Goal: Information Seeking & Learning: Learn about a topic

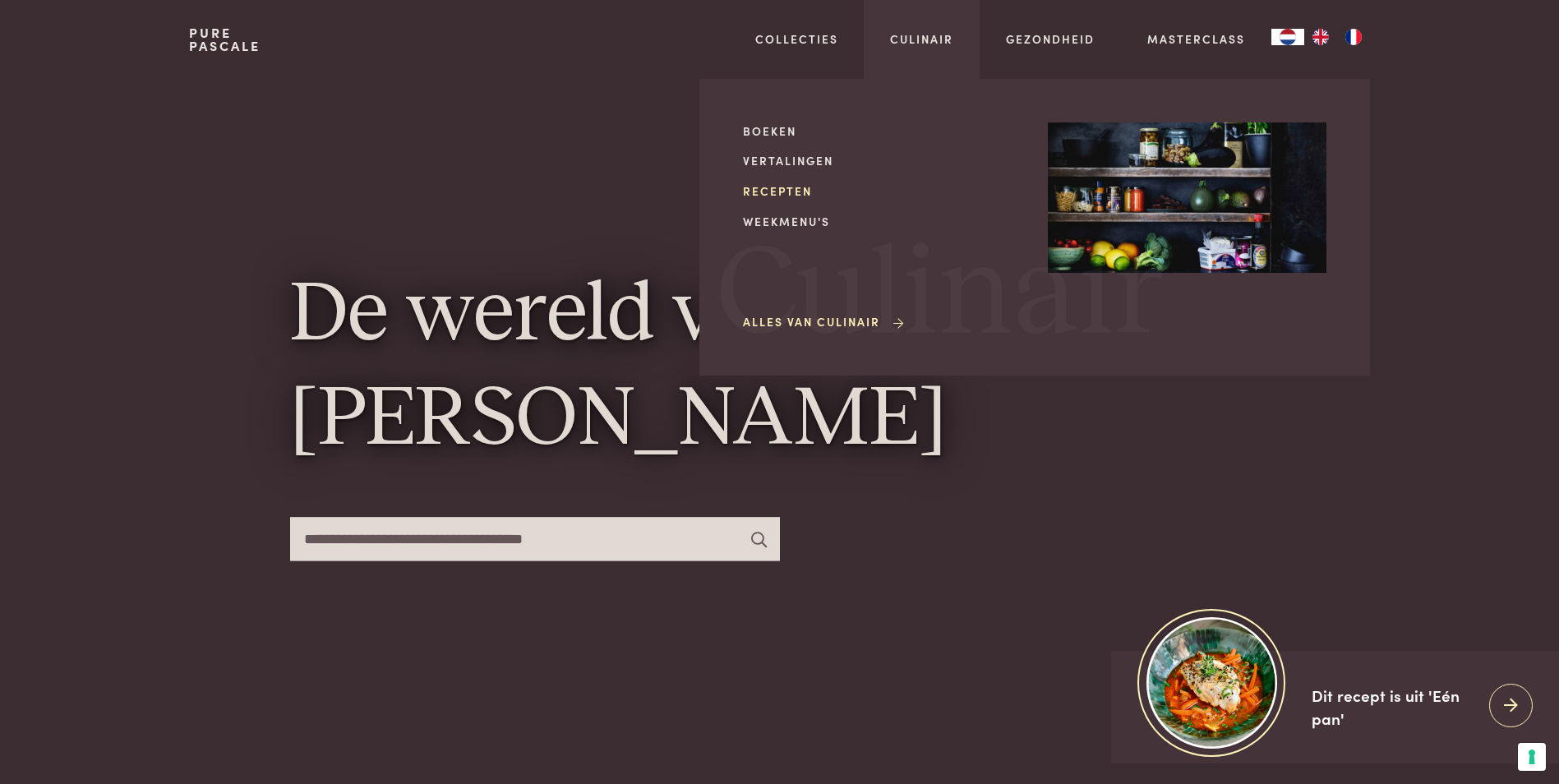
click at [796, 189] on link "Recepten" at bounding box center [882, 191] width 278 height 17
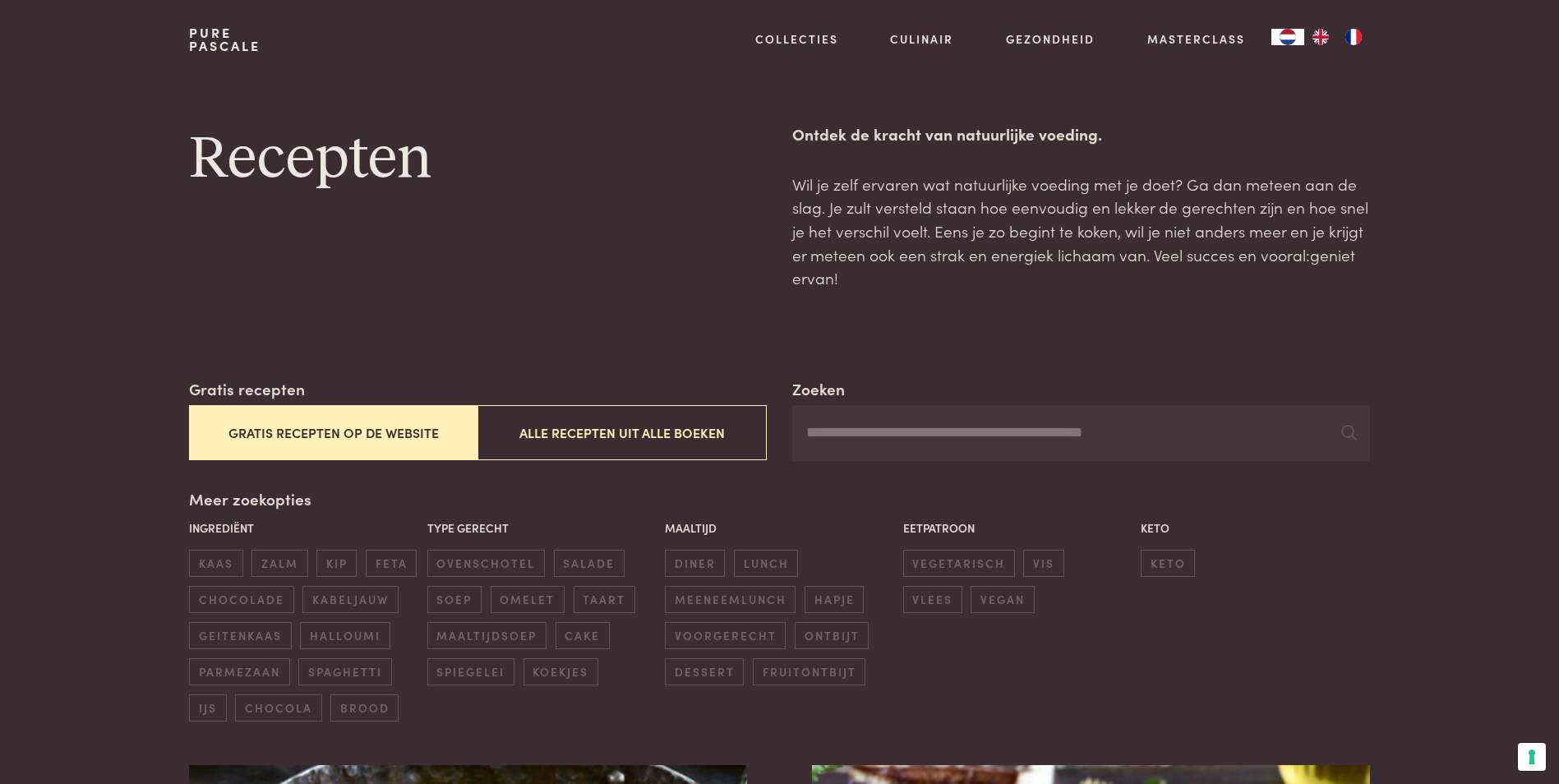
click at [906, 439] on input "Zoeken" at bounding box center [1080, 433] width 577 height 55
type input "********"
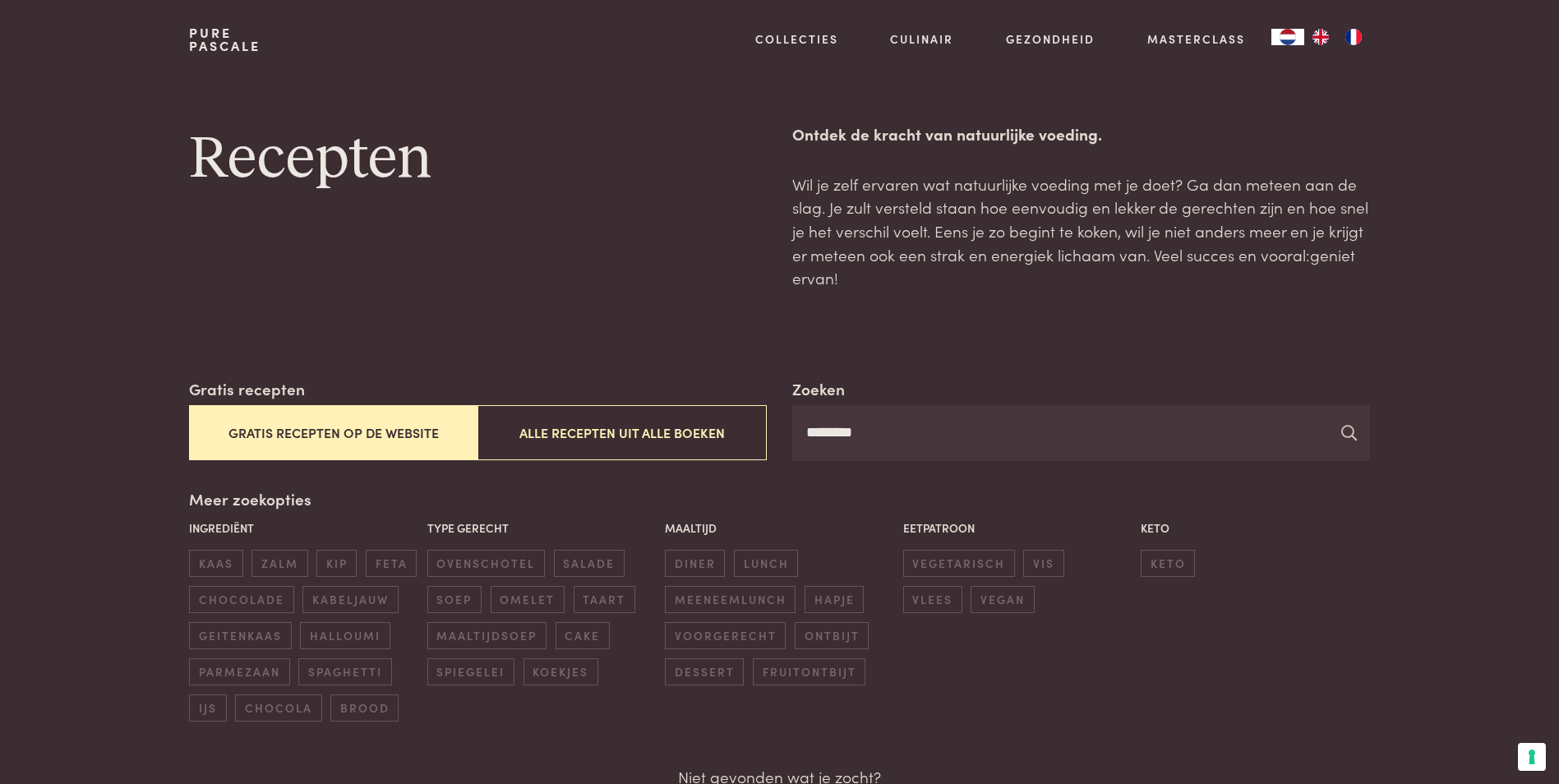
click at [1346, 425] on icon at bounding box center [1349, 432] width 15 height 15
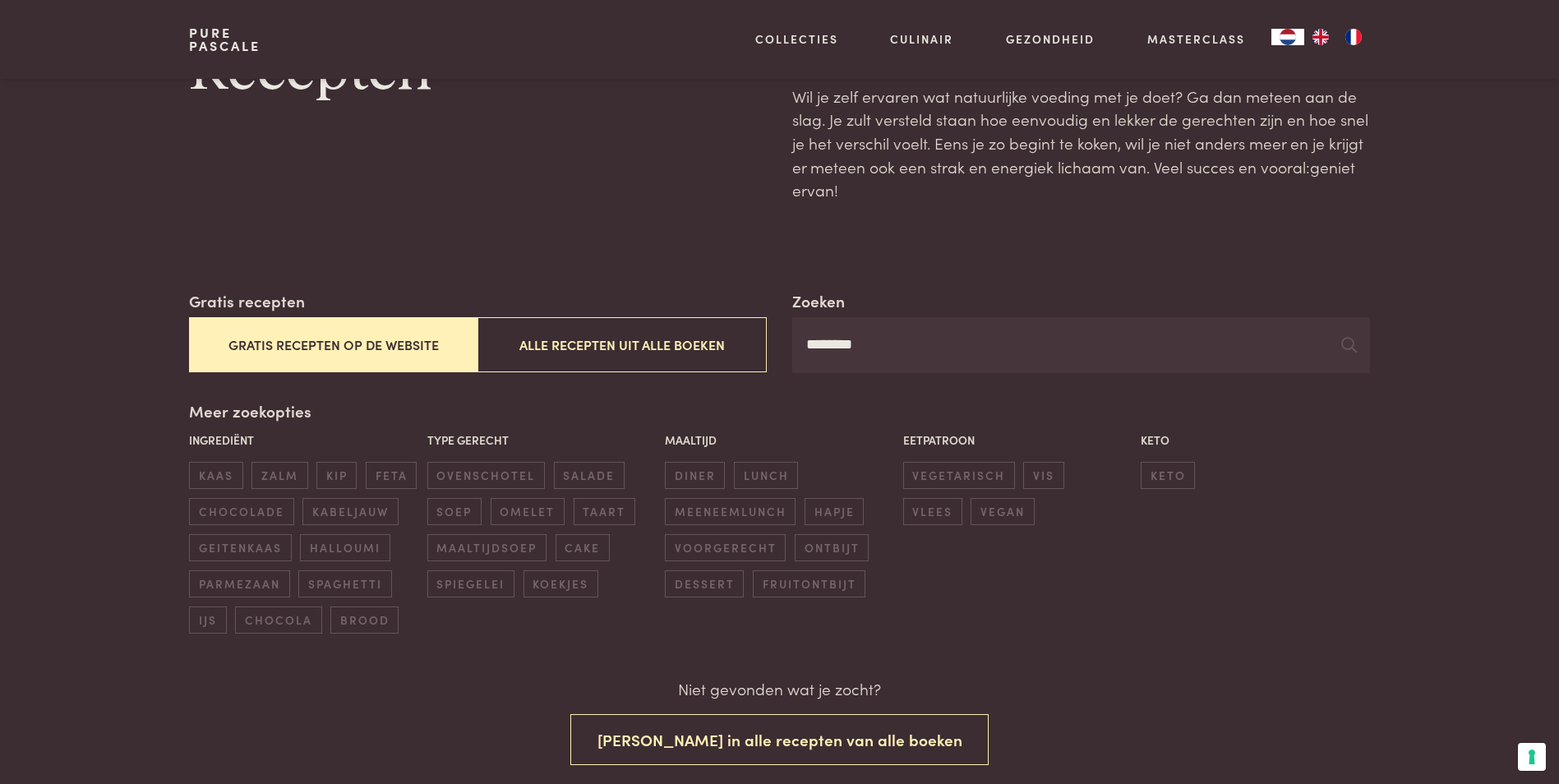
scroll to position [82, 0]
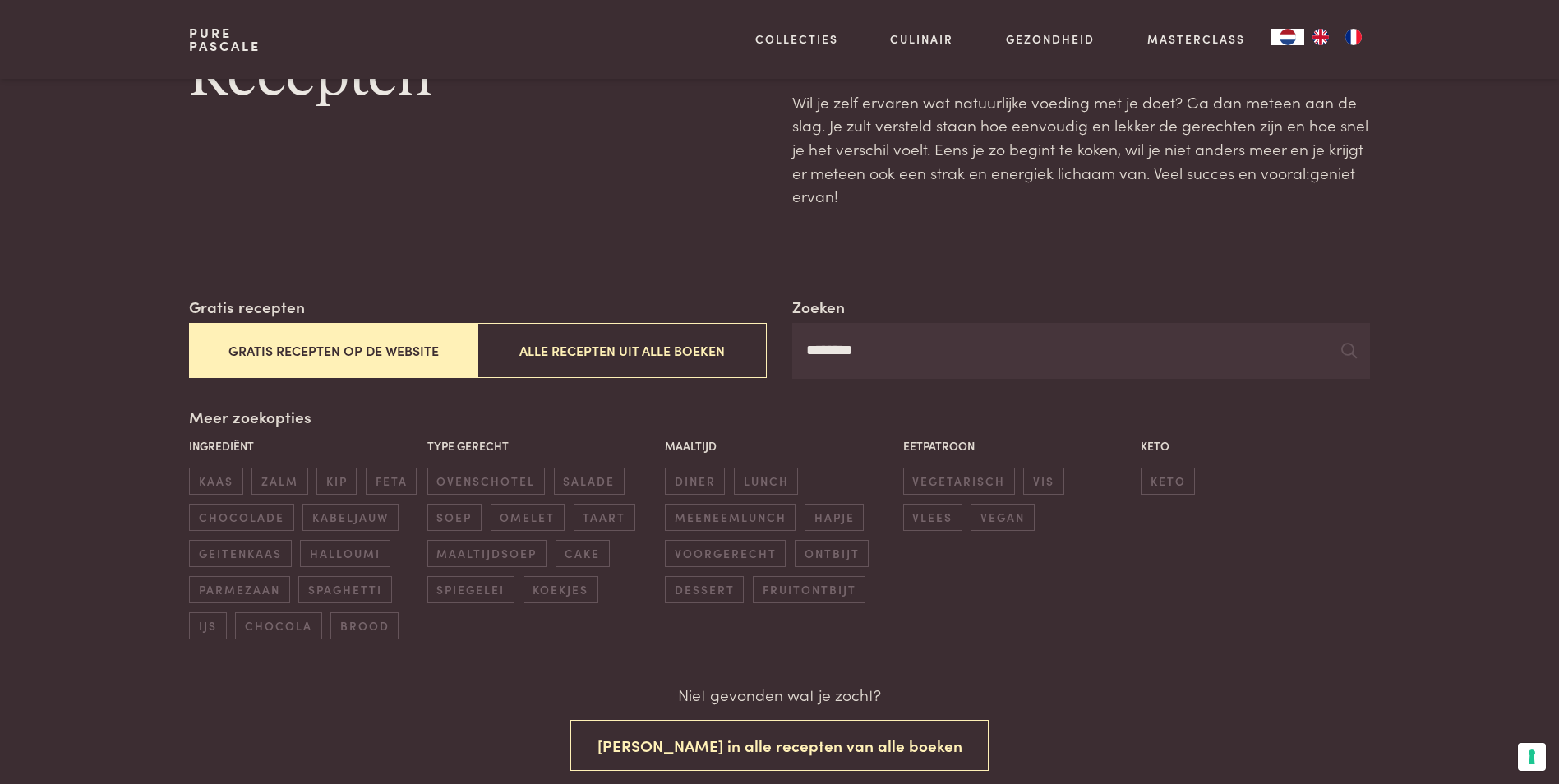
click at [382, 350] on button "Gratis recepten op de website" at bounding box center [334, 351] width 289 height 55
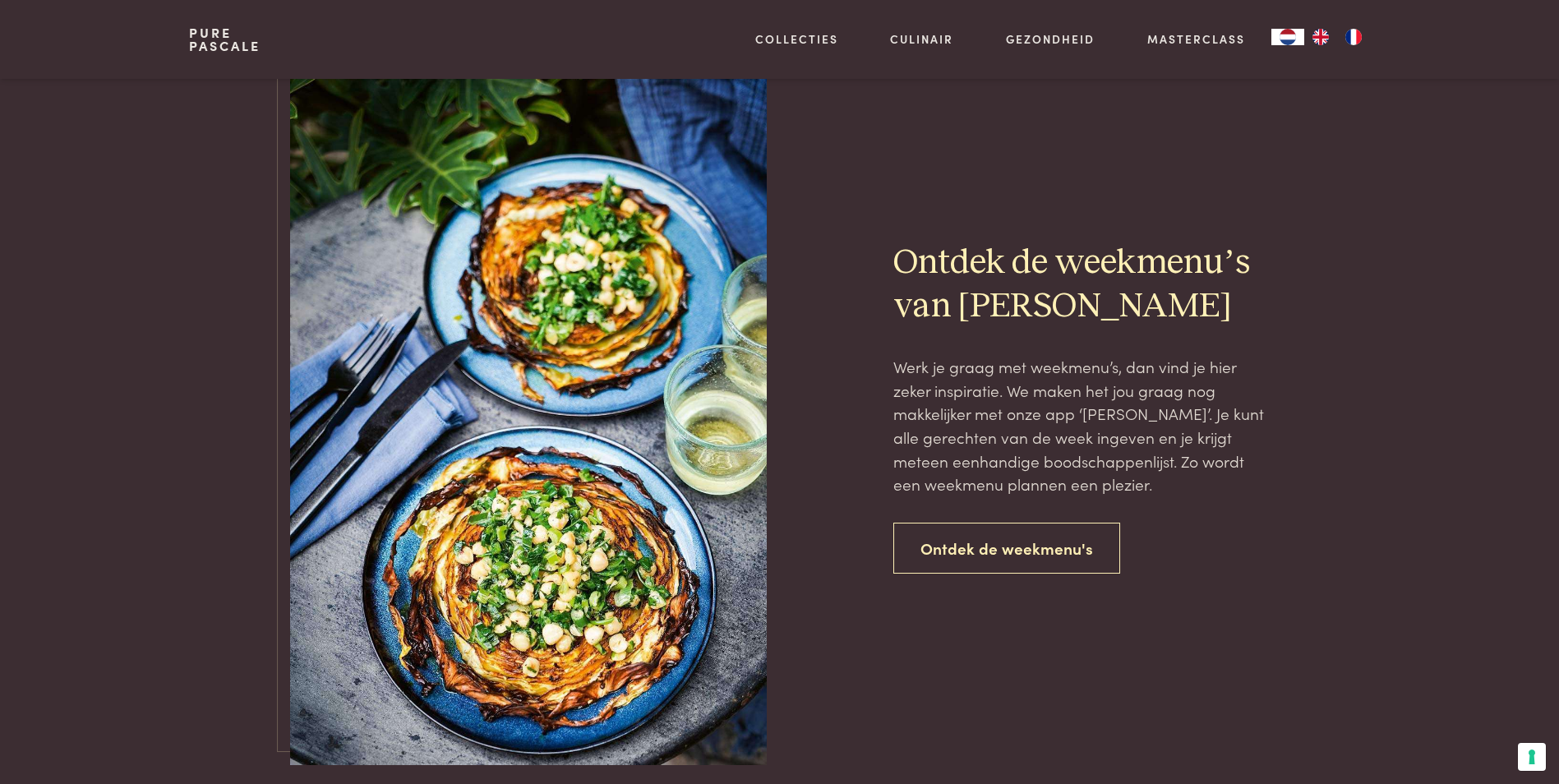
scroll to position [913, 0]
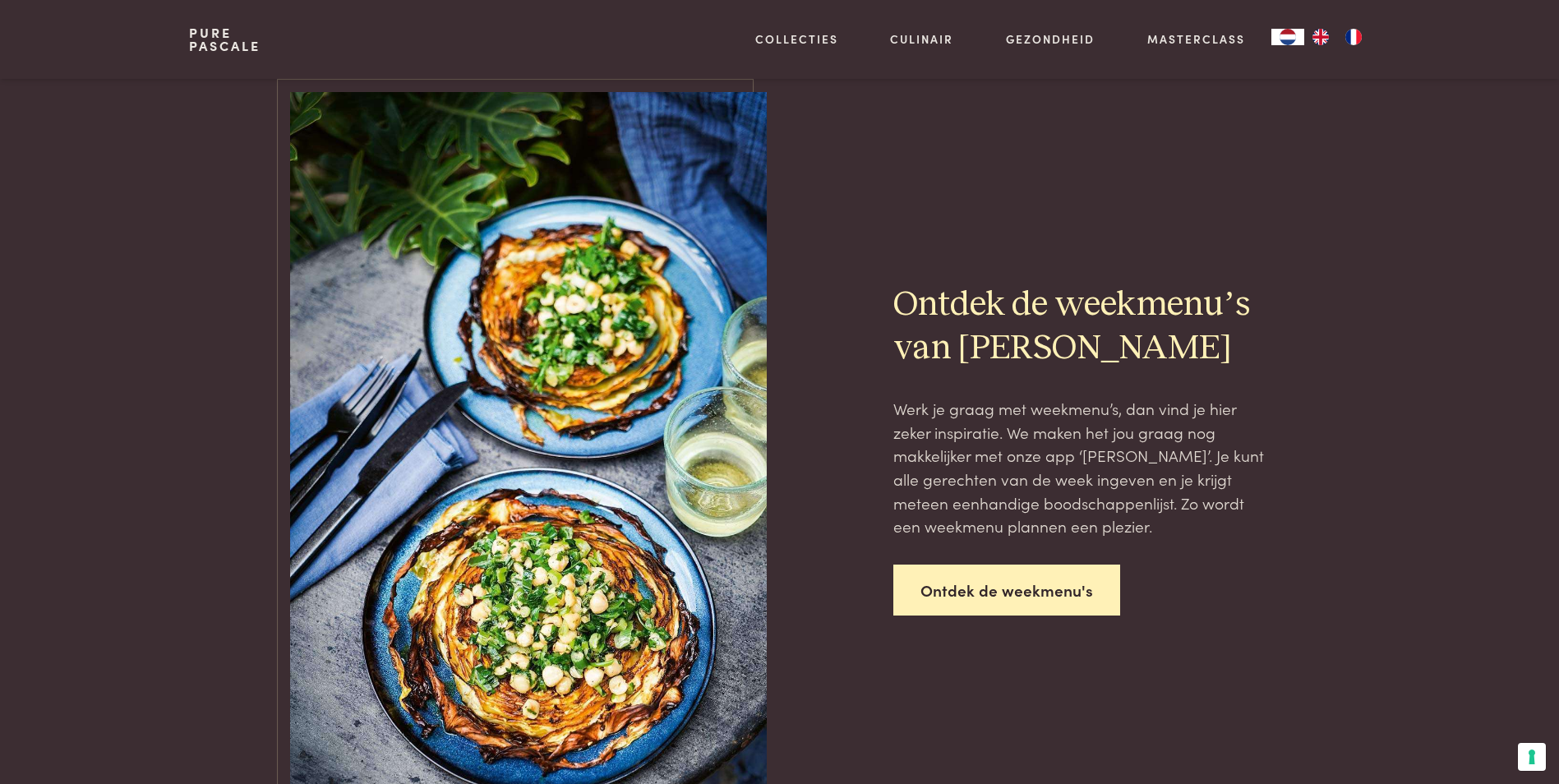
click at [1006, 584] on link "Ontdek de weekmenu's" at bounding box center [1006, 590] width 227 height 52
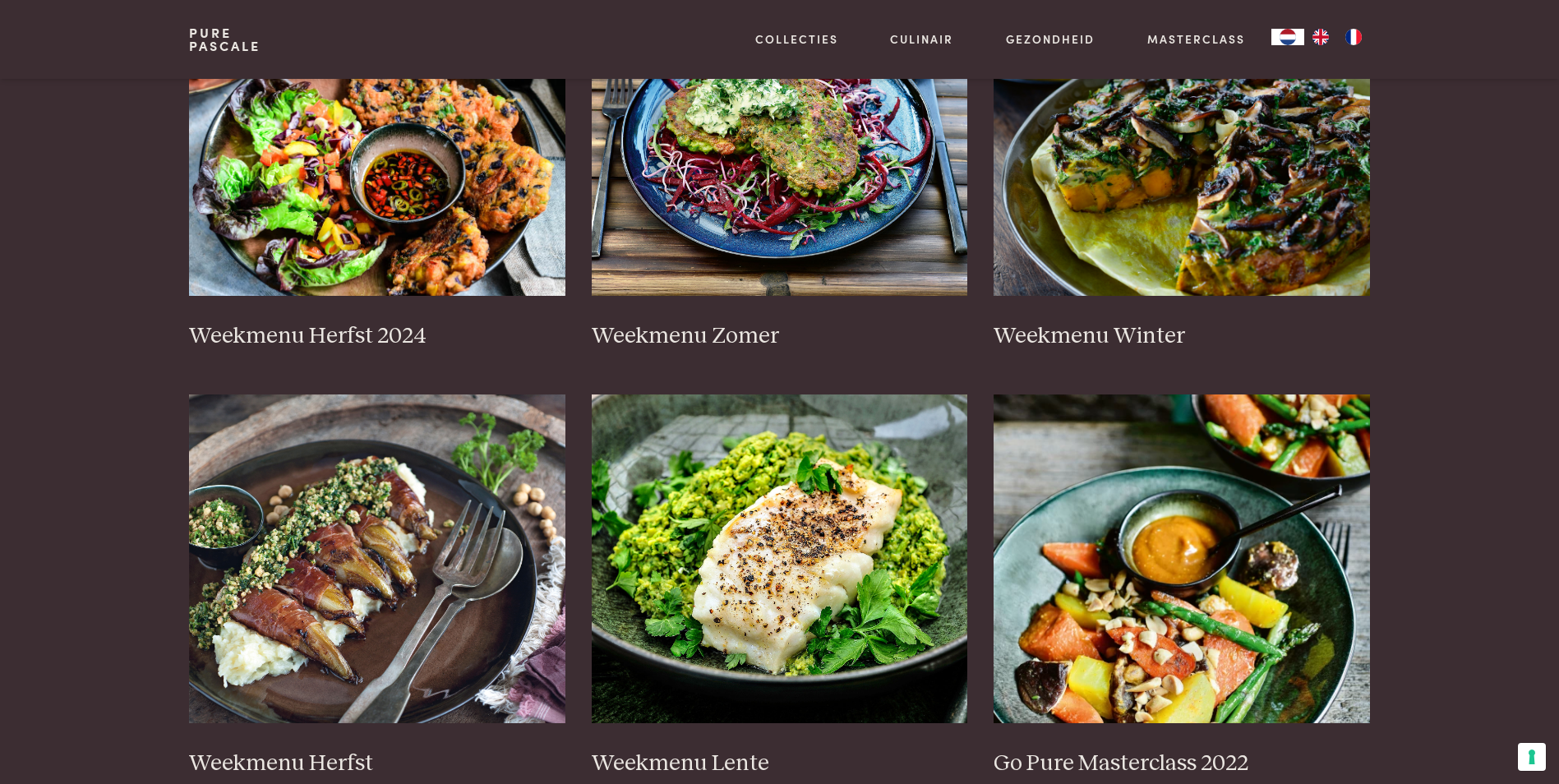
scroll to position [411, 0]
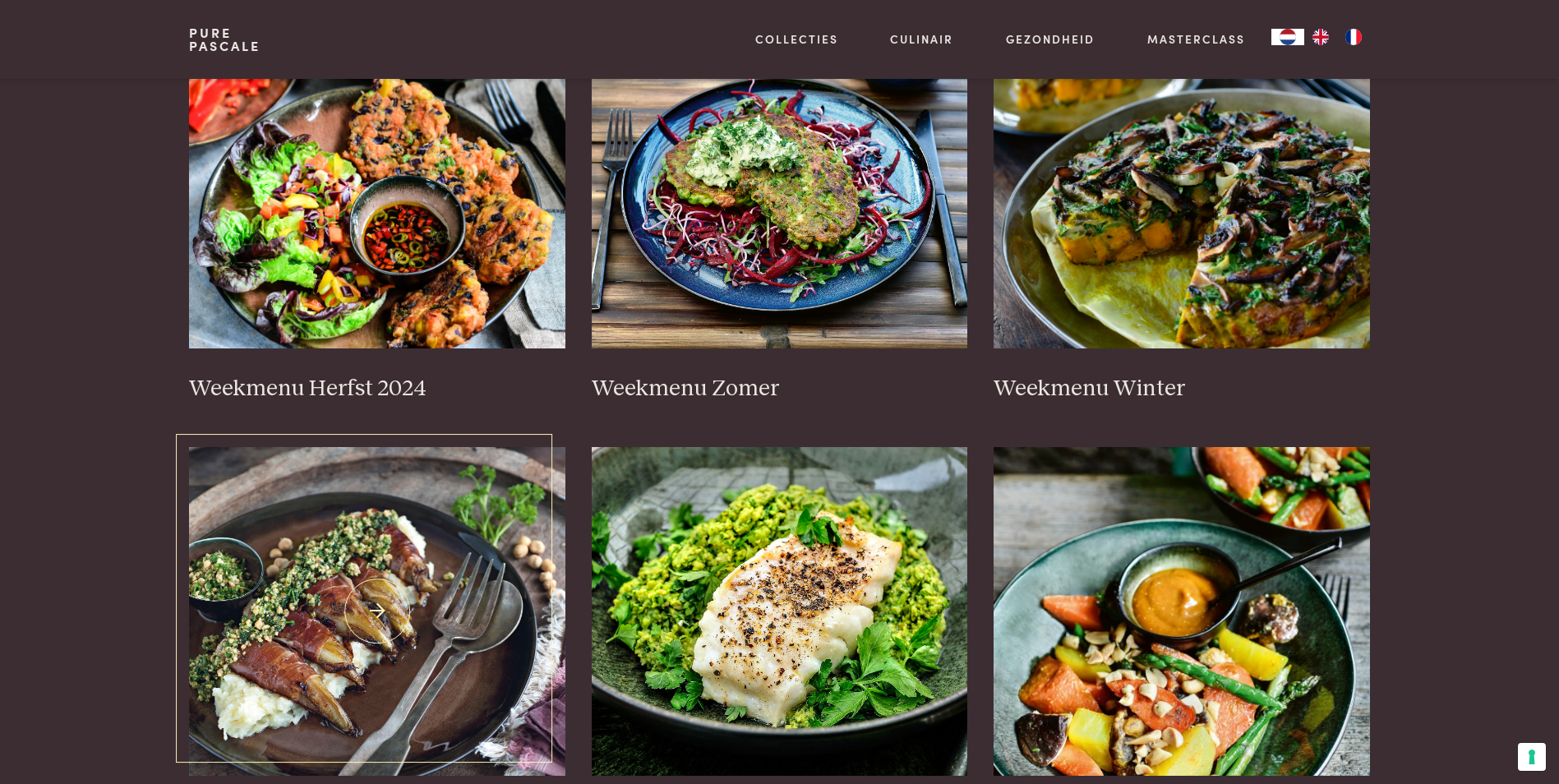
click at [341, 640] on img at bounding box center [377, 611] width 376 height 329
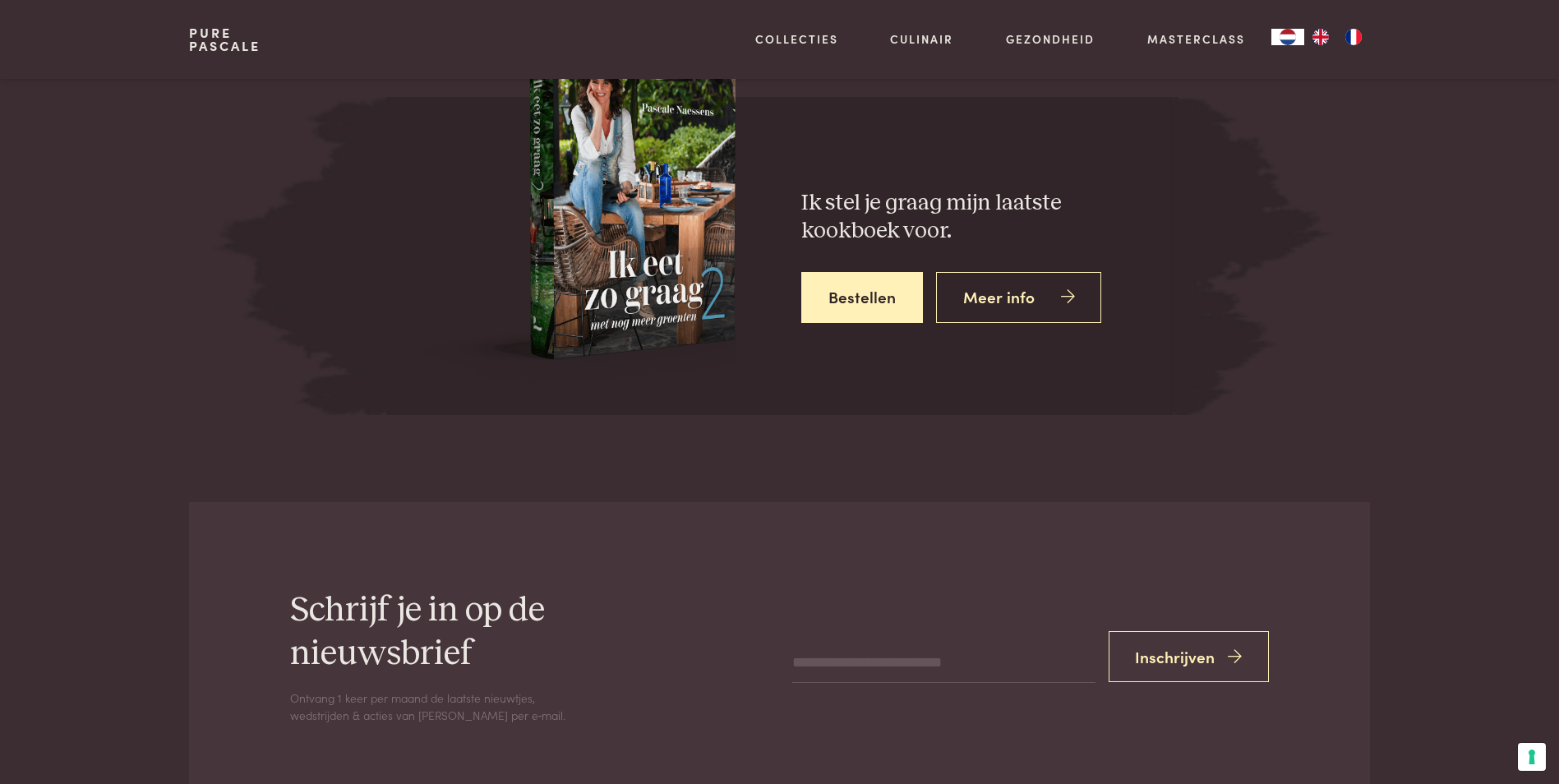
scroll to position [6160, 0]
